Goal: Communication & Community: Answer question/provide support

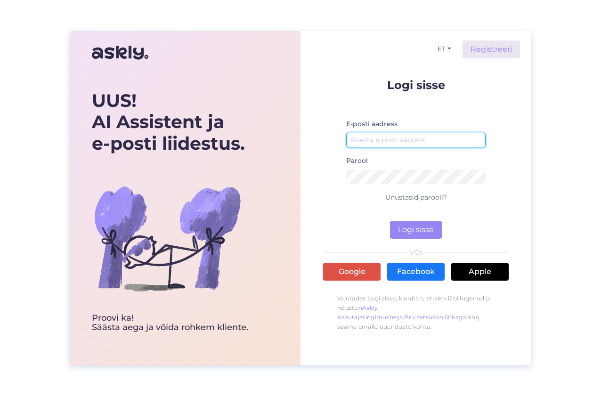
click at [389, 137] on input "email" at bounding box center [415, 140] width 139 height 15
type input "[EMAIL_ADDRESS][PERSON_NAME][DOMAIN_NAME]"
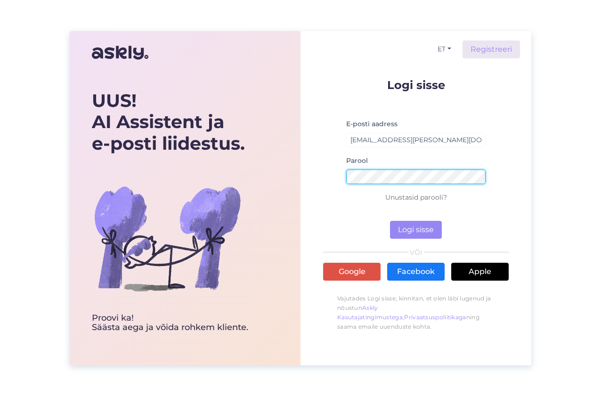
click at [390, 221] on button "Logi sisse" at bounding box center [416, 230] width 52 height 18
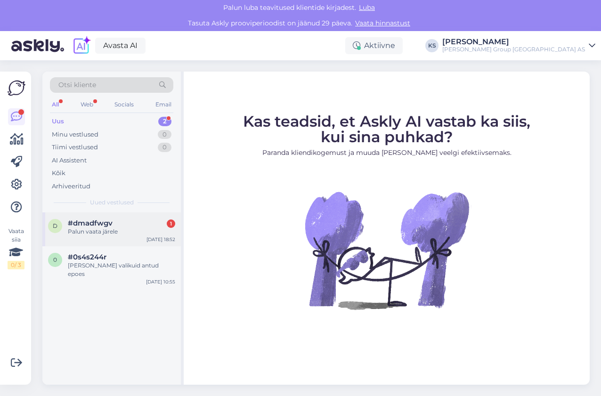
click at [78, 231] on div "Palun vaata järele" at bounding box center [121, 231] width 107 height 8
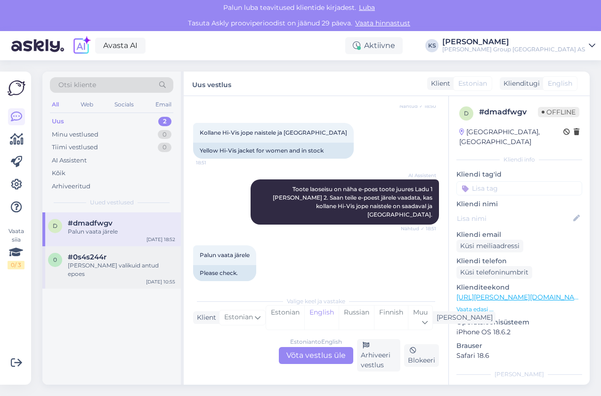
click at [112, 270] on div "0 #0s4s244r [PERSON_NAME] valikuid antud epoes [DATE] 10:55" at bounding box center [111, 267] width 138 height 42
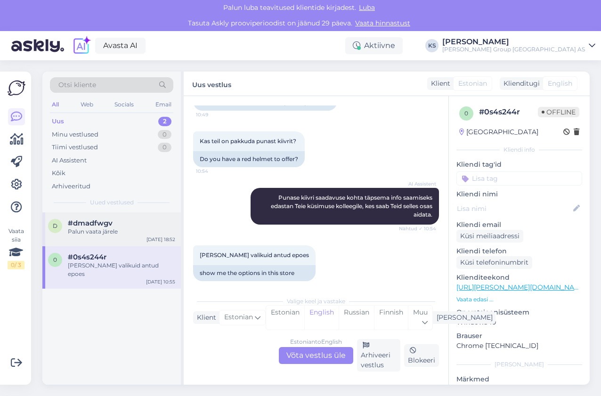
click at [103, 229] on div "Palun vaata järele" at bounding box center [121, 231] width 107 height 8
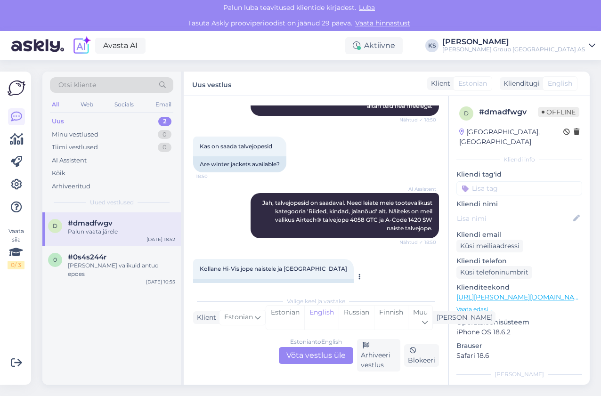
scroll to position [119, 0]
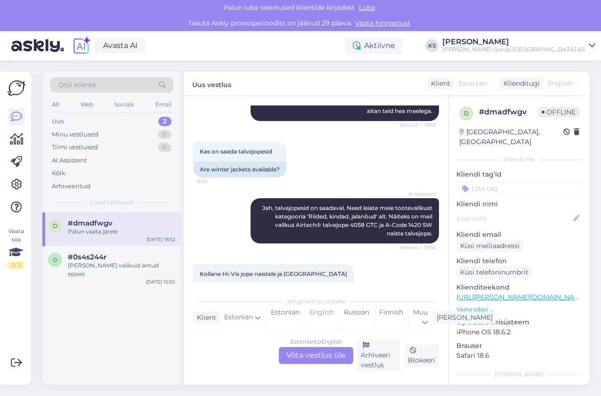
click at [119, 230] on div "Palun vaata järele" at bounding box center [121, 231] width 107 height 8
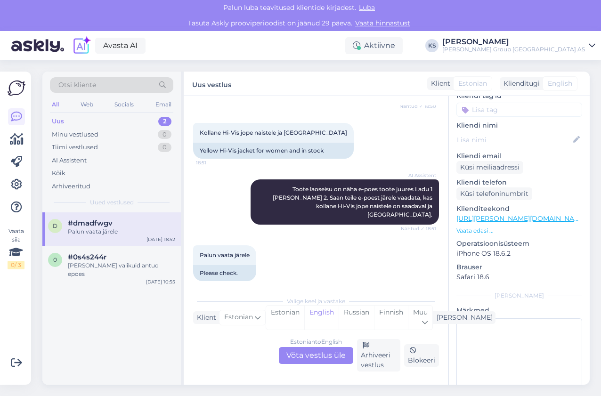
scroll to position [94, 0]
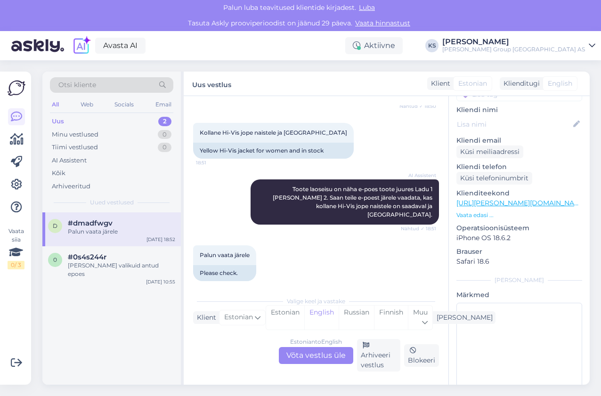
click at [475, 211] on p "Vaata edasi ..." at bounding box center [519, 215] width 126 height 8
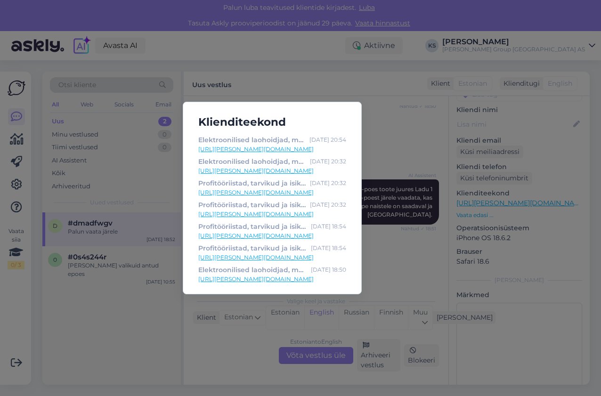
click at [540, 253] on div "Klienditeekond Elektroonilised laohoidjad, müük ja rent | [PERSON_NAME] GROUP […" at bounding box center [300, 198] width 601 height 396
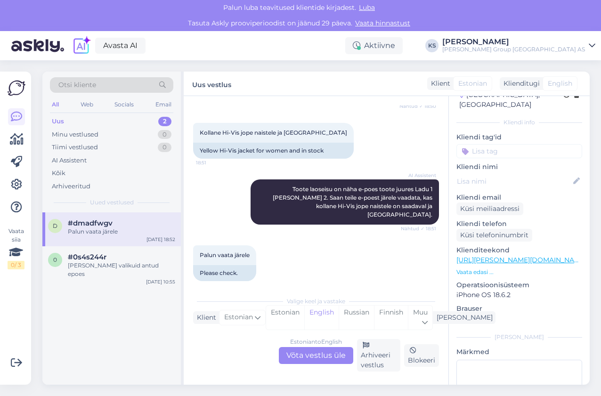
scroll to position [0, 0]
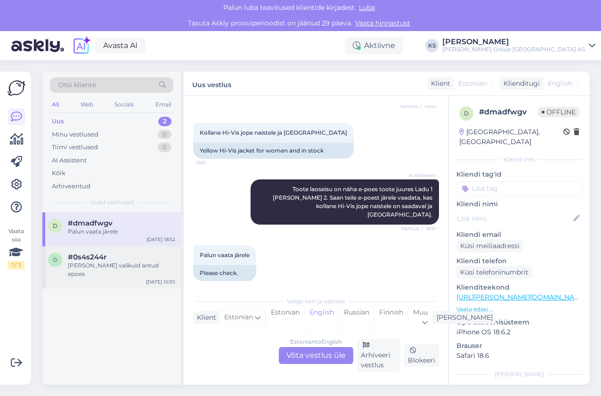
click at [80, 248] on div "0 #0s4s244r [PERSON_NAME] valikuid antud epoes [DATE] 10:55" at bounding box center [111, 267] width 138 height 42
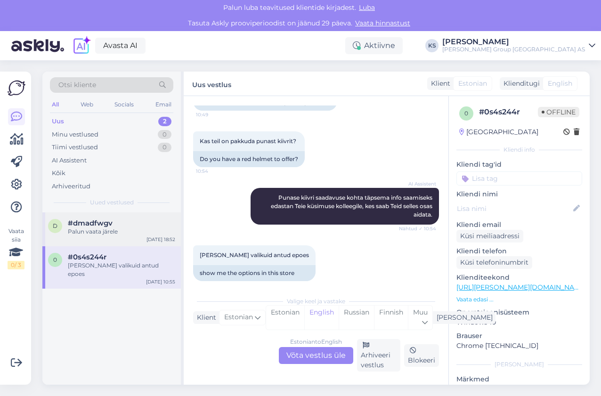
click at [80, 231] on div "Palun vaata järele" at bounding box center [121, 231] width 107 height 8
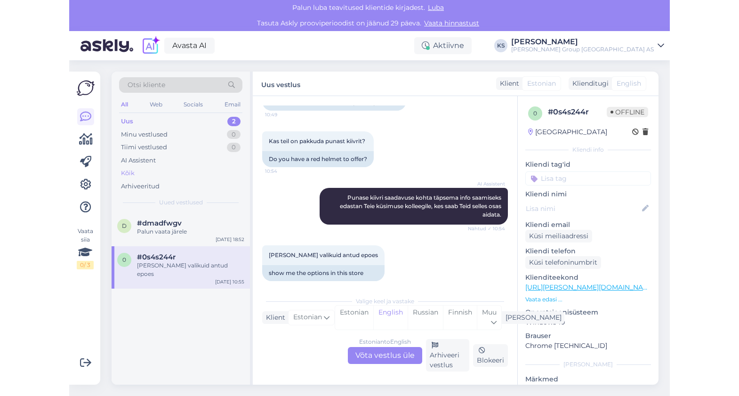
scroll to position [260, 0]
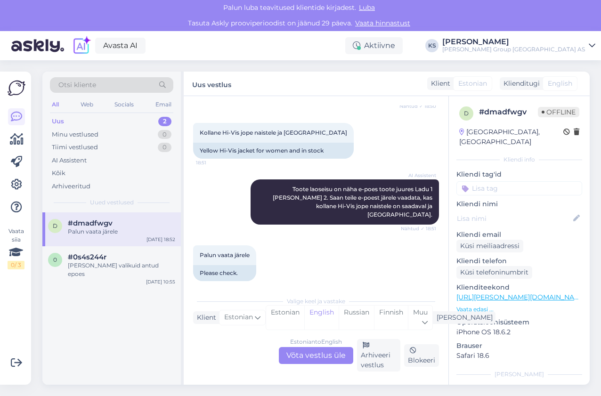
click at [60, 122] on div "Uus" at bounding box center [58, 121] width 12 height 9
click at [90, 136] on div "Minu vestlused" at bounding box center [75, 134] width 47 height 9
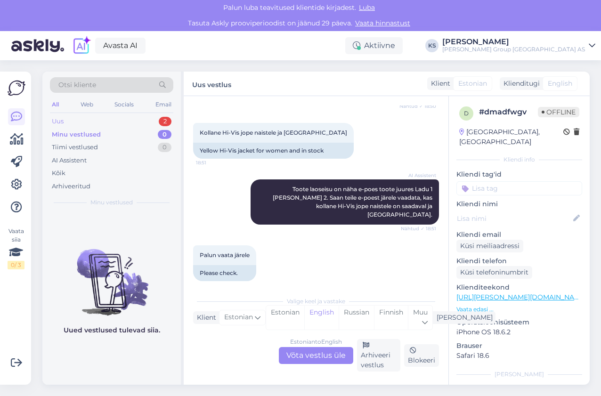
click at [86, 121] on div "Uus 2" at bounding box center [111, 121] width 123 height 13
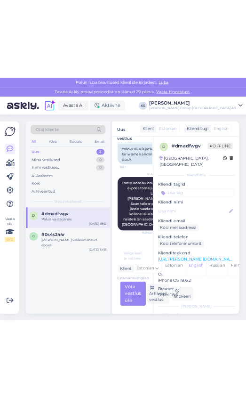
scroll to position [591, 0]
